Goal: Navigation & Orientation: Find specific page/section

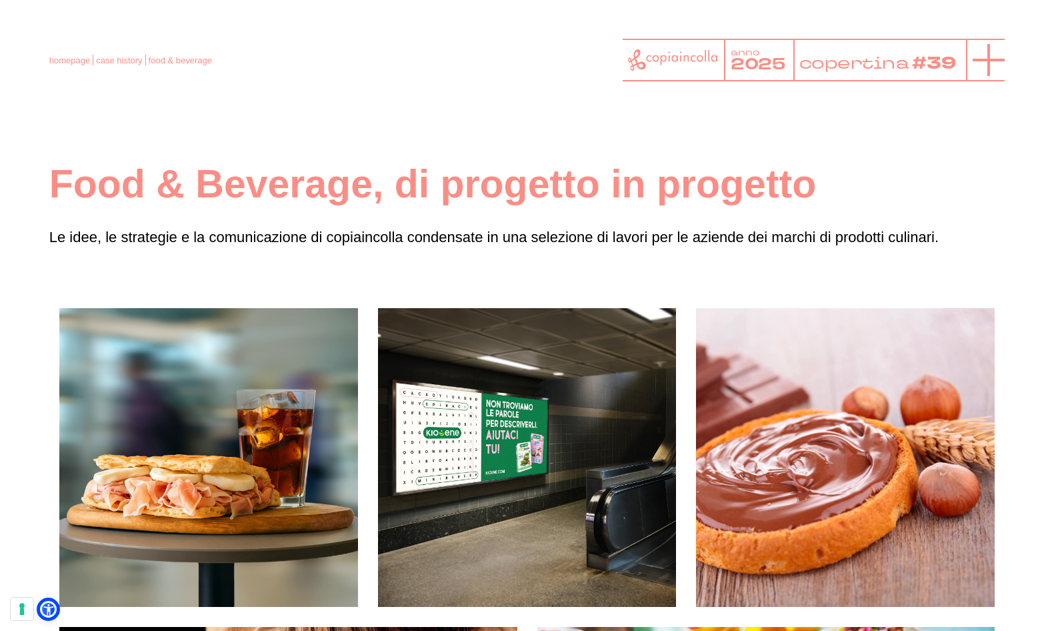
click at [989, 65] on line at bounding box center [989, 60] width 0 height 32
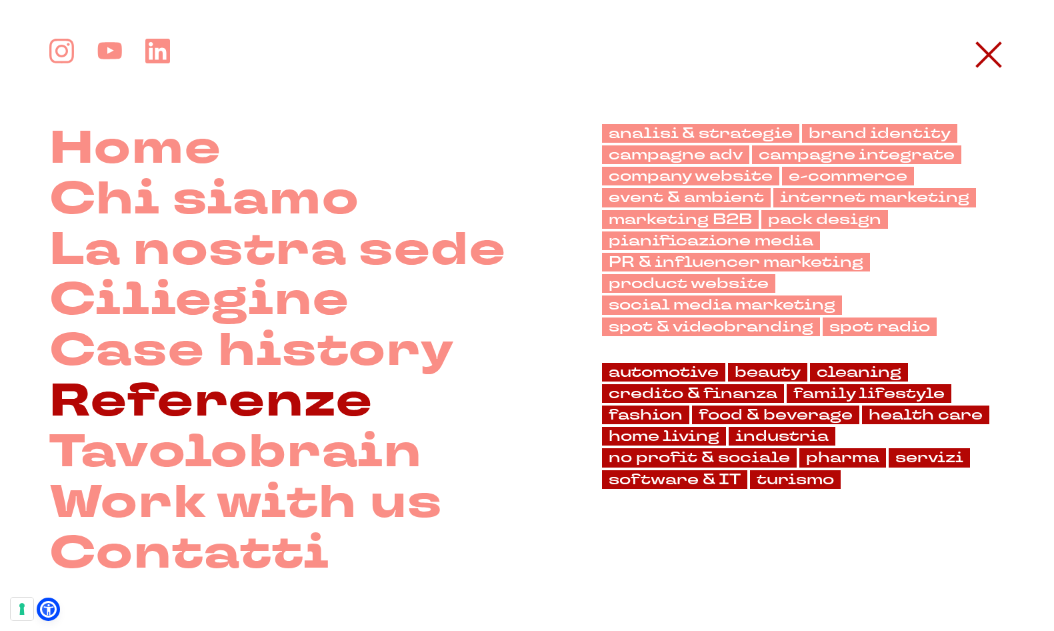
click at [320, 401] on link "Referenze" at bounding box center [211, 402] width 324 height 51
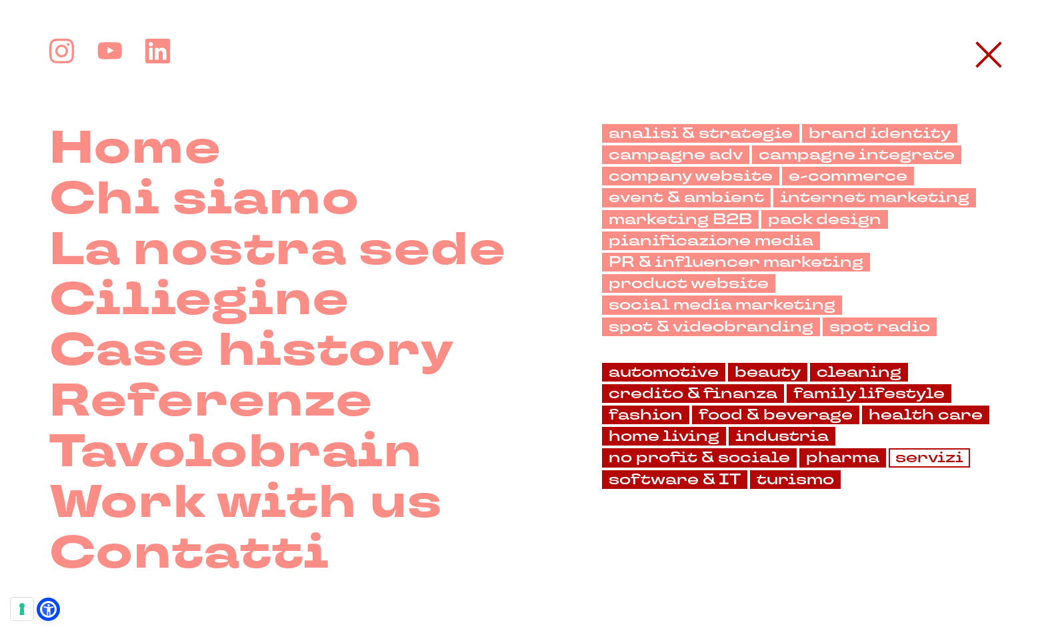
click at [927, 457] on link "servizi" at bounding box center [929, 457] width 81 height 19
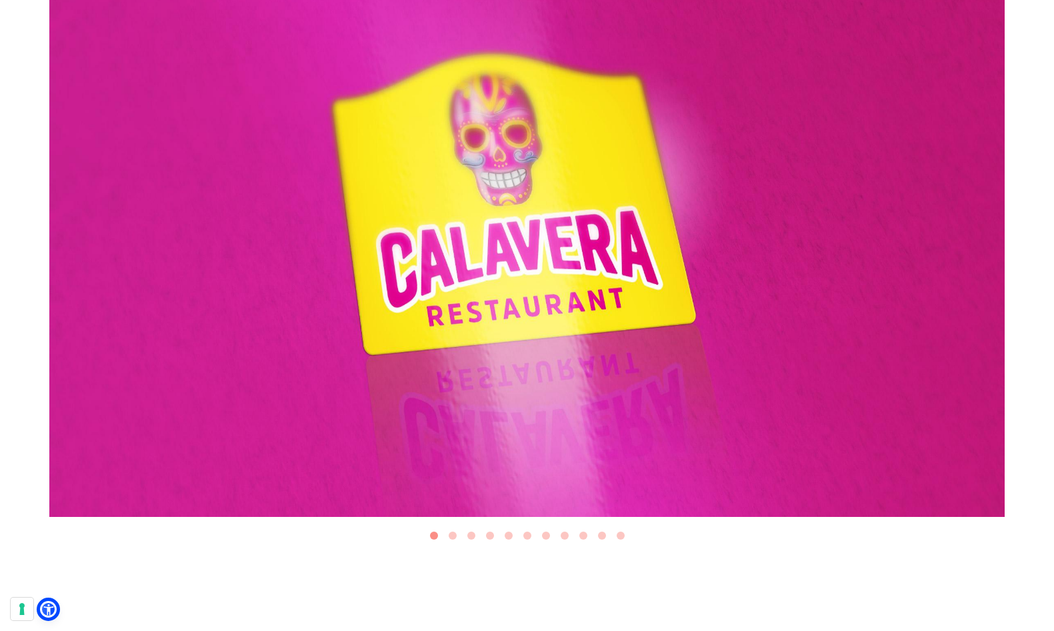
scroll to position [439, 0]
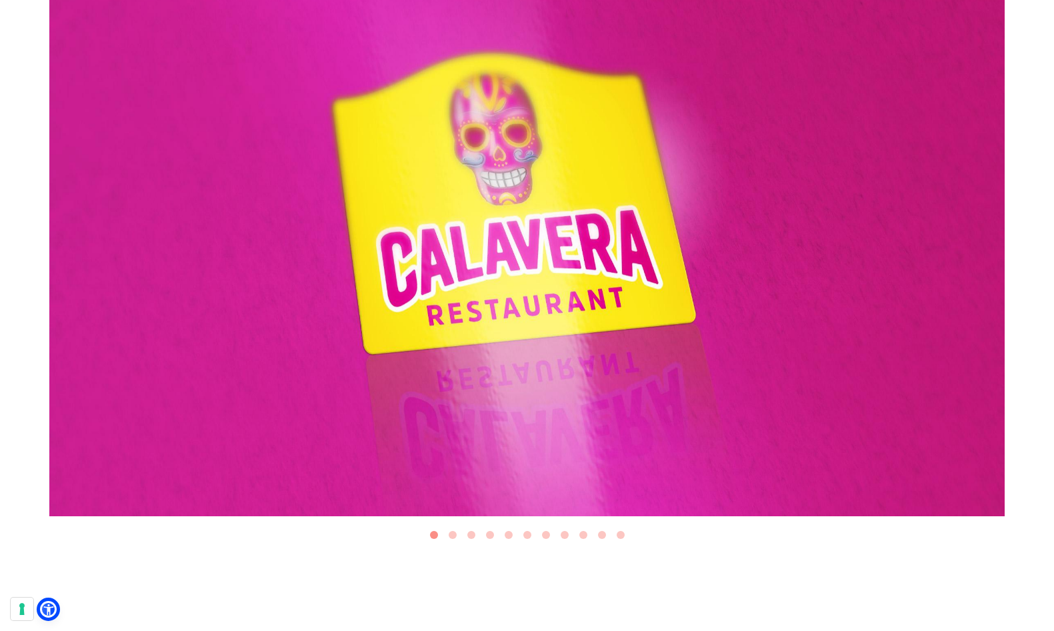
click at [452, 533] on button "Go to slide 2" at bounding box center [453, 535] width 8 height 8
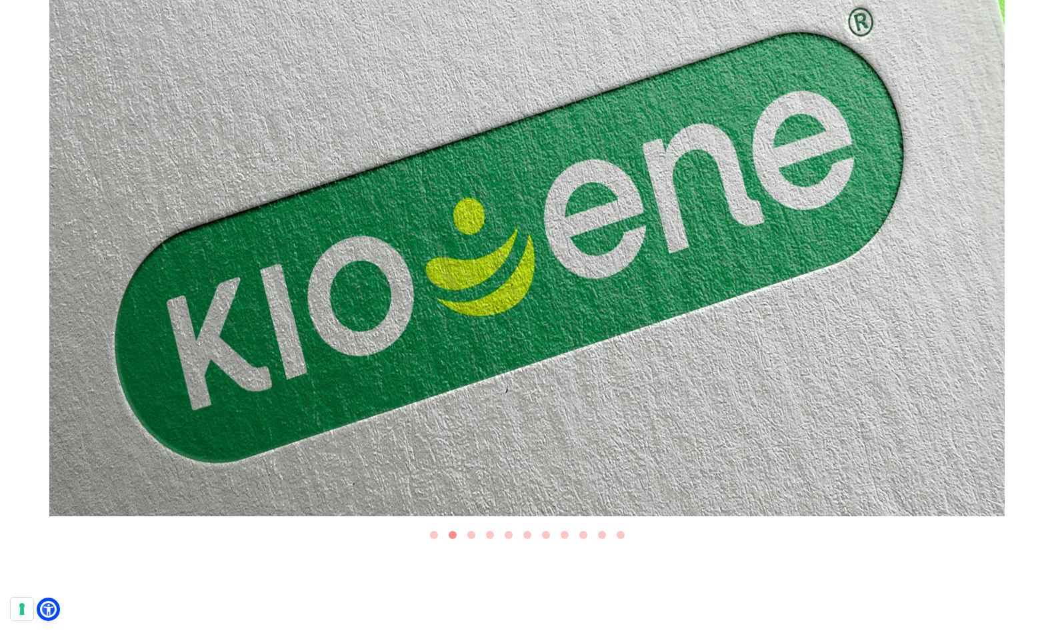
click at [471, 533] on button "Go to slide 3" at bounding box center [471, 535] width 8 height 8
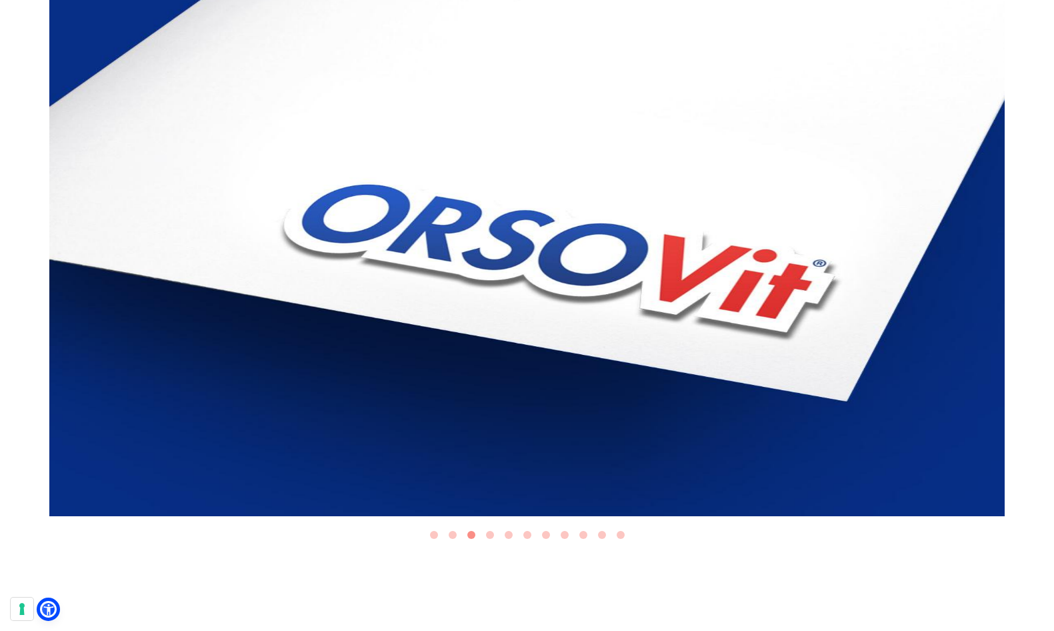
click at [487, 533] on button "Go to slide 4" at bounding box center [490, 535] width 8 height 8
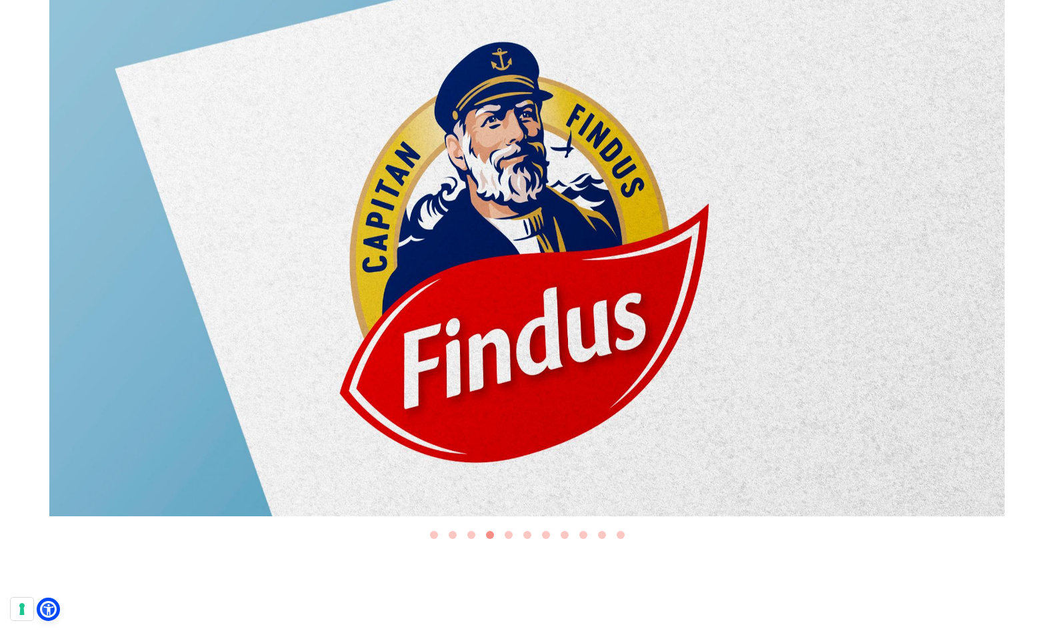
click at [507, 535] on button "Go to slide 5" at bounding box center [509, 535] width 8 height 8
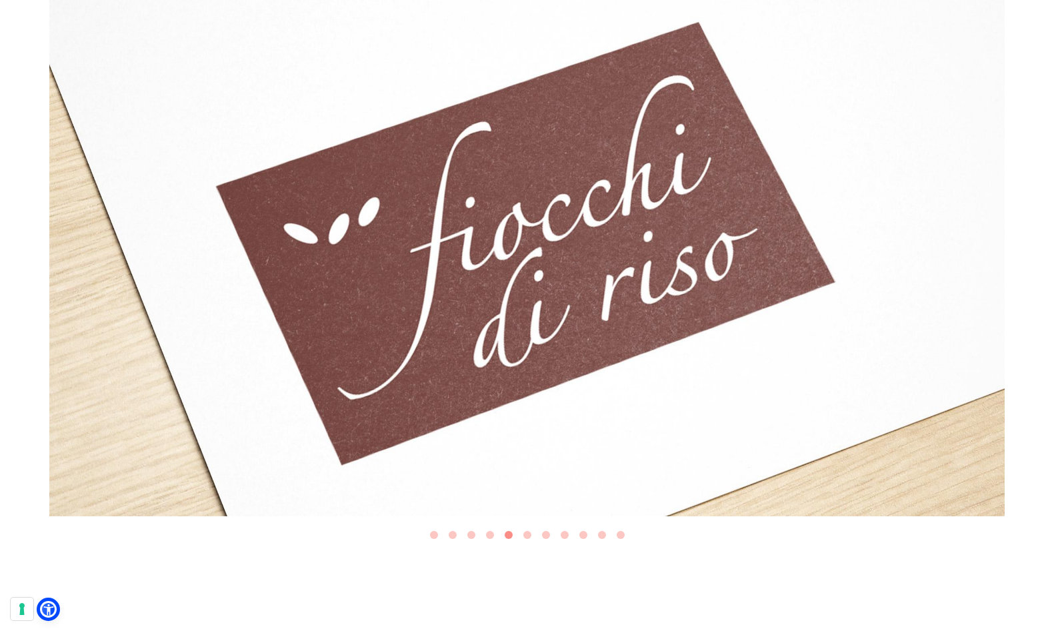
click at [527, 533] on button "Go to slide 6" at bounding box center [527, 535] width 8 height 8
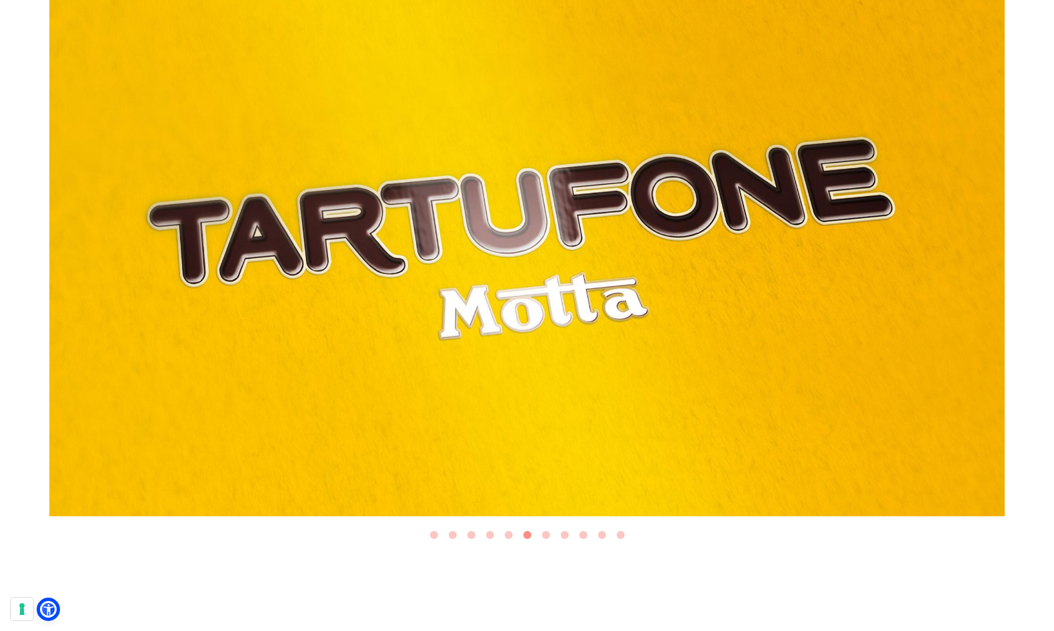
click at [547, 532] on button "Go to slide 7" at bounding box center [546, 535] width 8 height 8
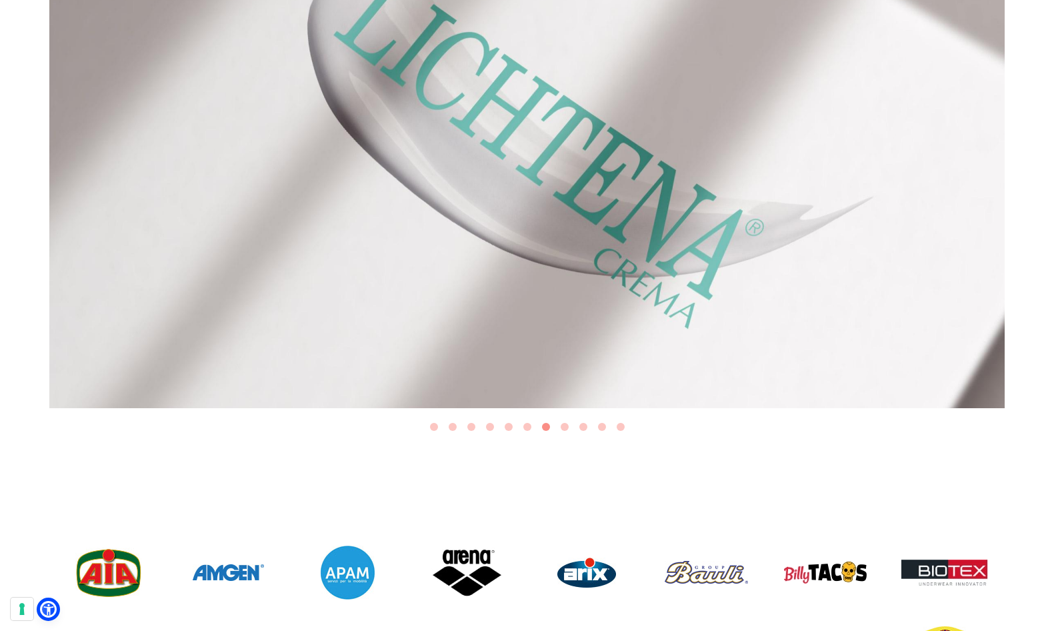
scroll to position [547, 0]
click at [565, 425] on button "Go to slide 8" at bounding box center [565, 426] width 8 height 8
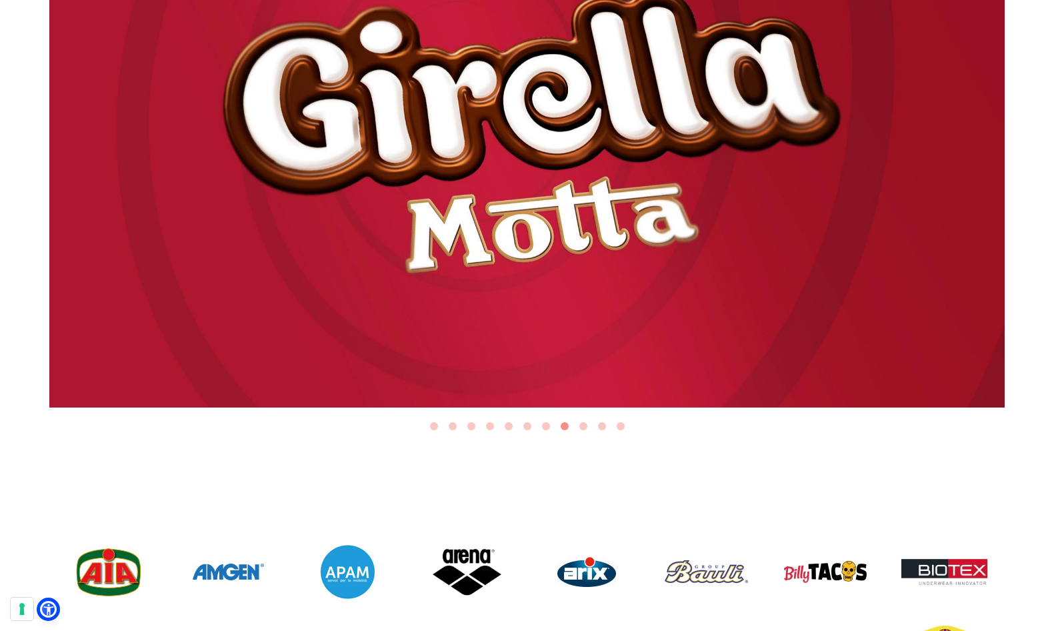
click at [582, 422] on button "Go to slide 9" at bounding box center [583, 426] width 8 height 8
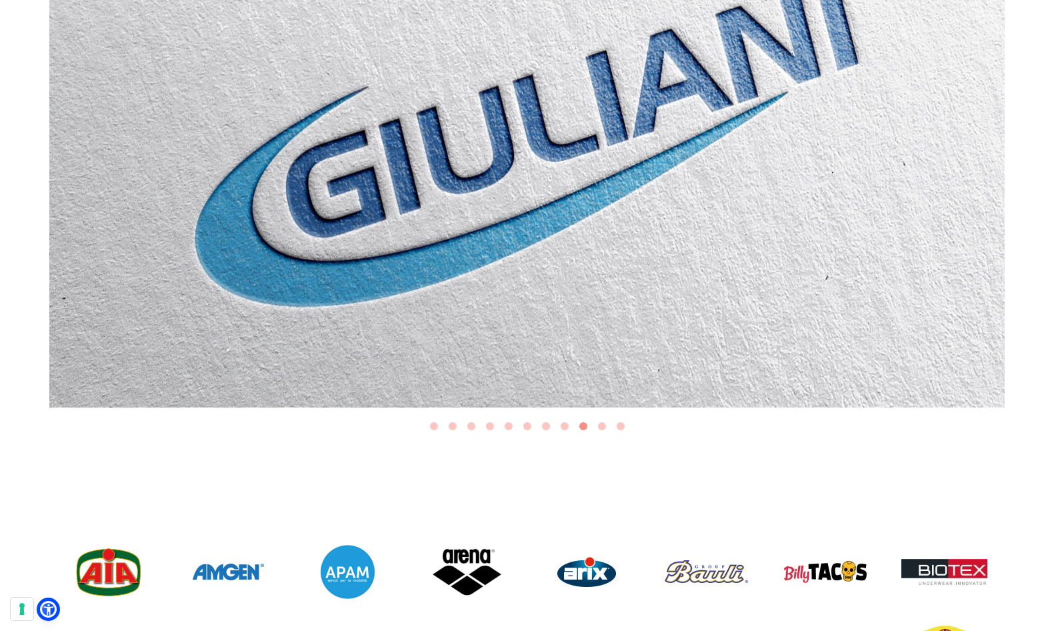
click at [599, 424] on button "Go to slide 10" at bounding box center [602, 426] width 8 height 8
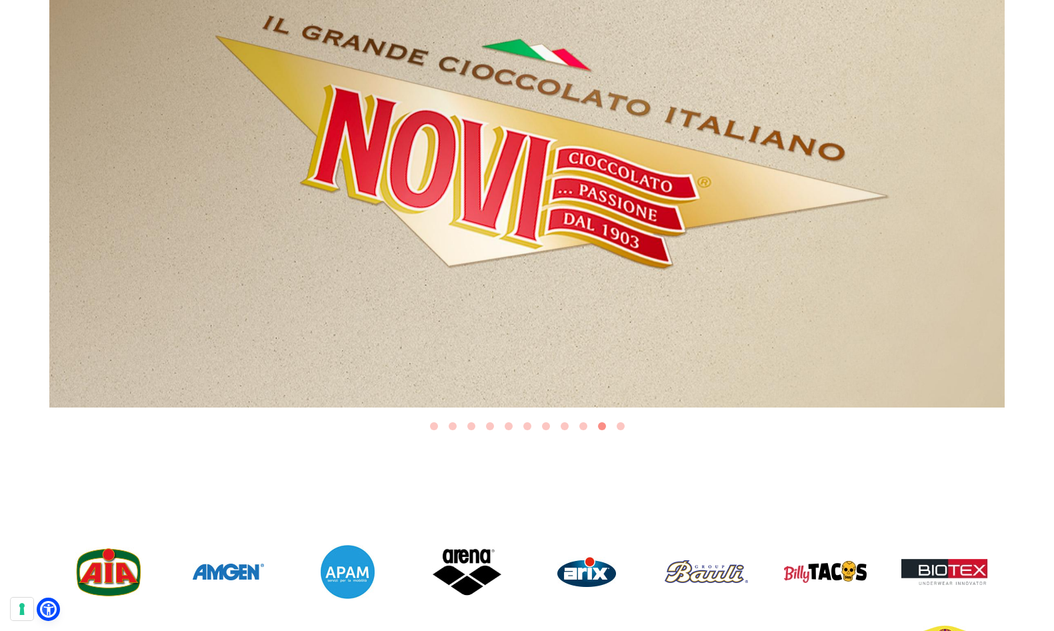
click at [619, 423] on button "Go to slide 11" at bounding box center [621, 426] width 8 height 8
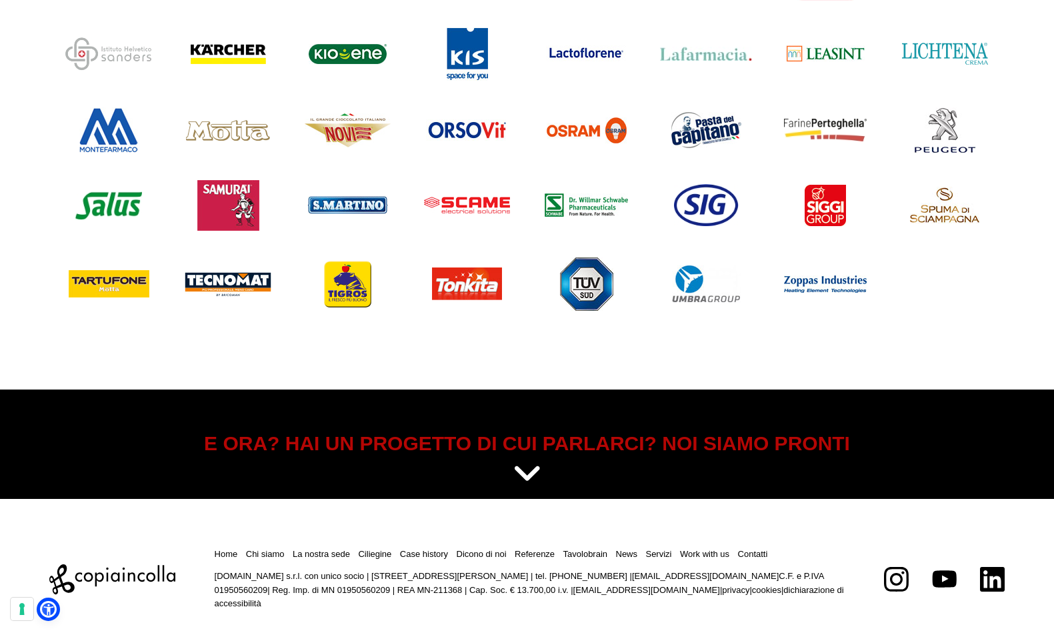
scroll to position [1467, 0]
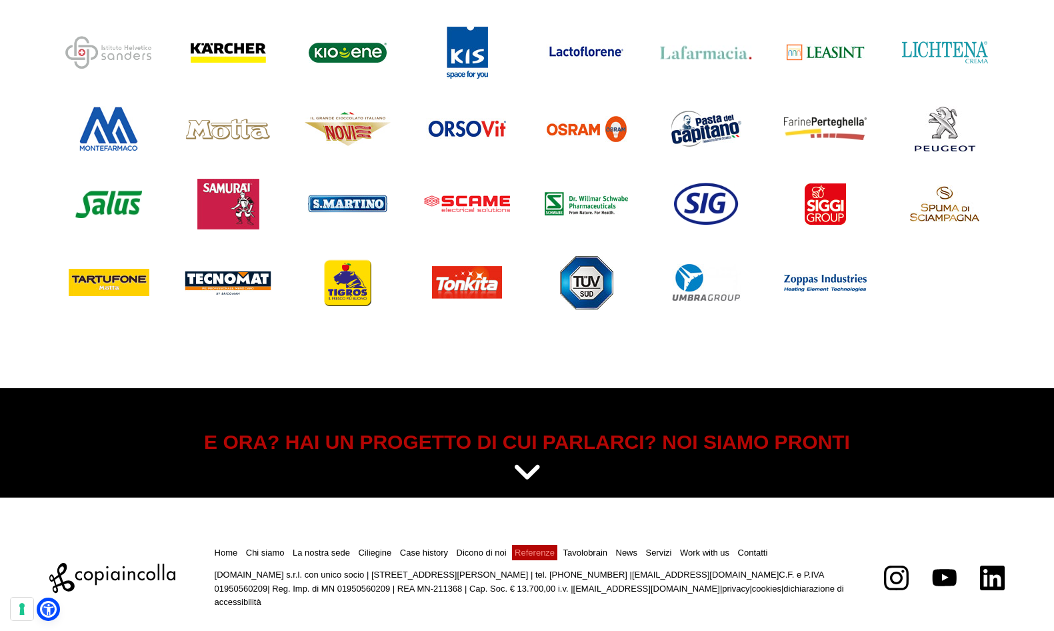
click at [532, 552] on link "Referenze" at bounding box center [535, 552] width 40 height 10
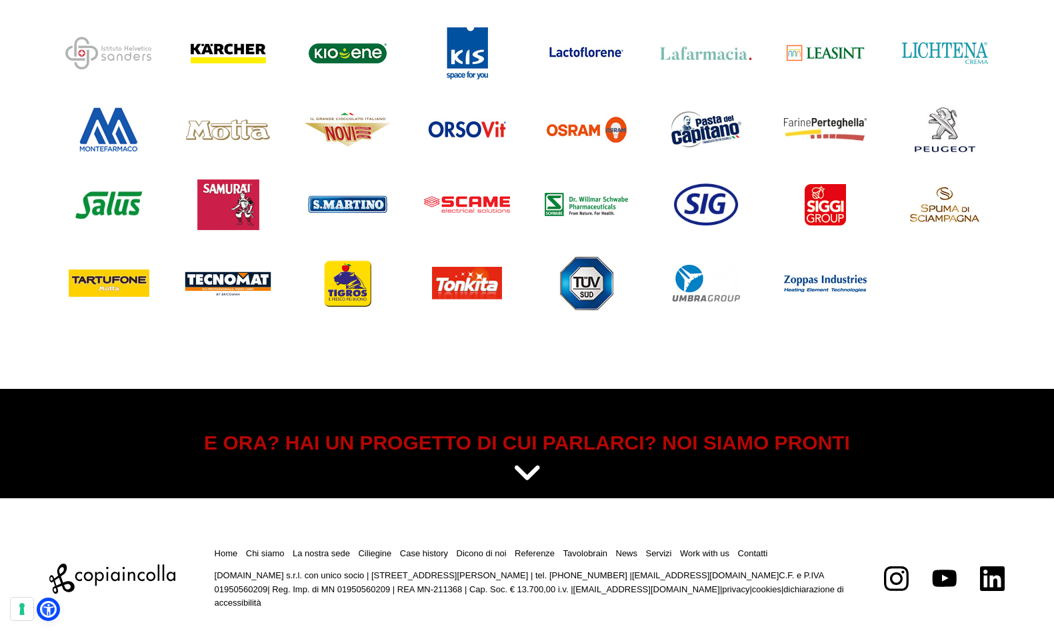
scroll to position [1467, 0]
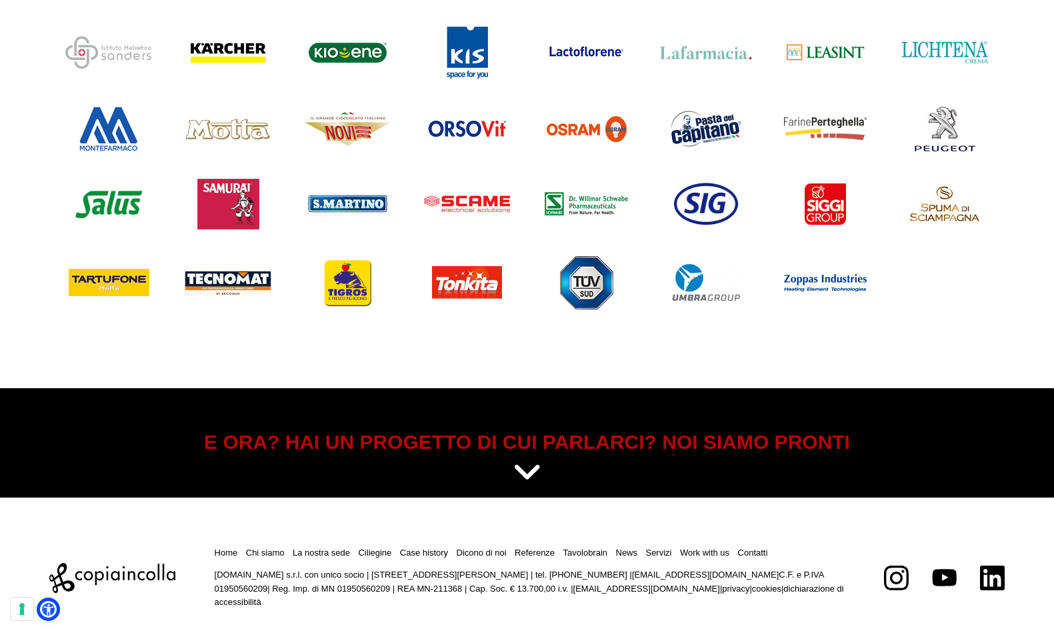
click at [533, 469] on icon at bounding box center [527, 472] width 29 height 33
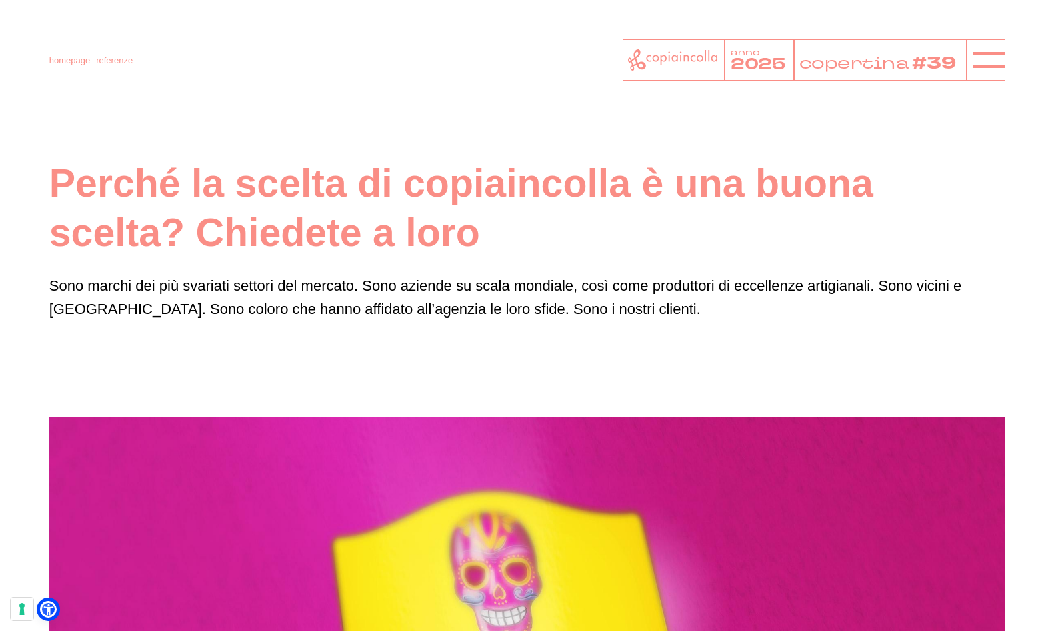
scroll to position [0, 0]
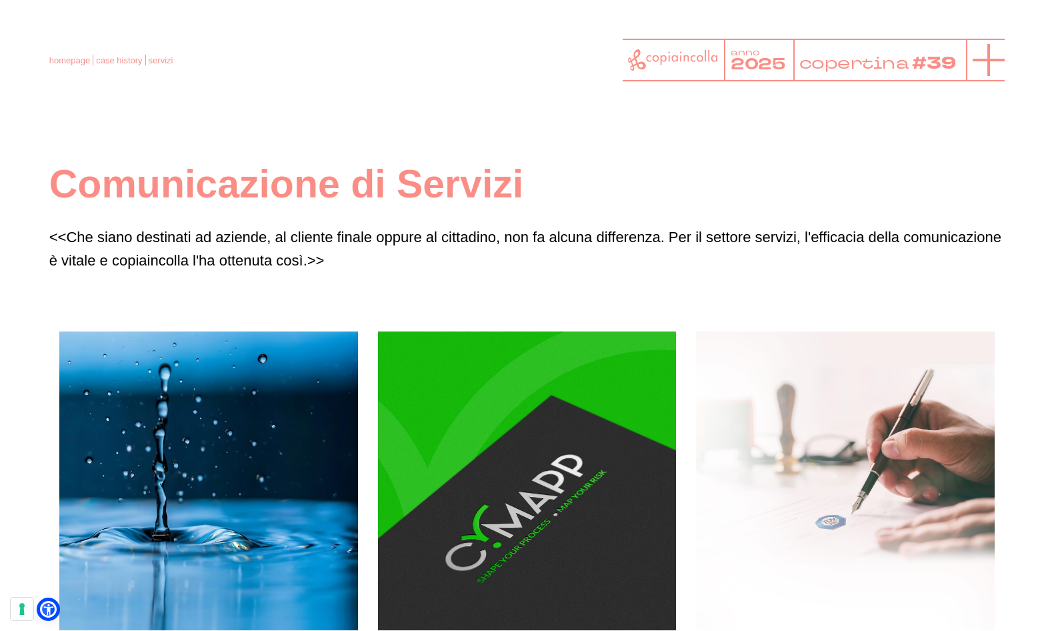
click at [981, 67] on icon at bounding box center [989, 60] width 32 height 32
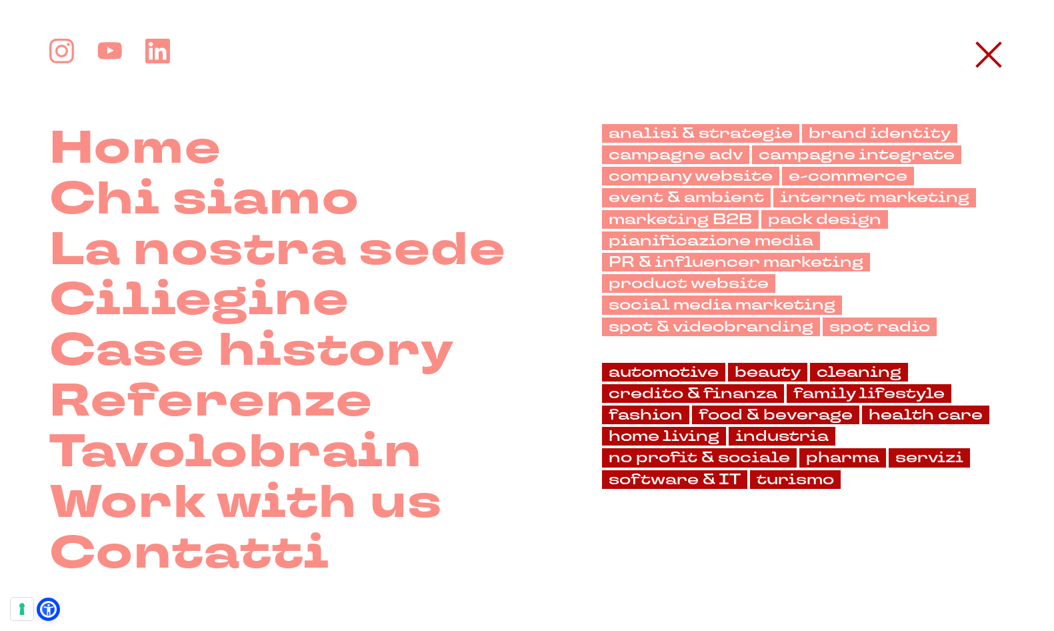
click at [754, 527] on div "analisi & strategie brand identity campagne adv campagne integrate company webs…" at bounding box center [803, 351] width 403 height 455
